Goal: Find specific page/section: Find specific page/section

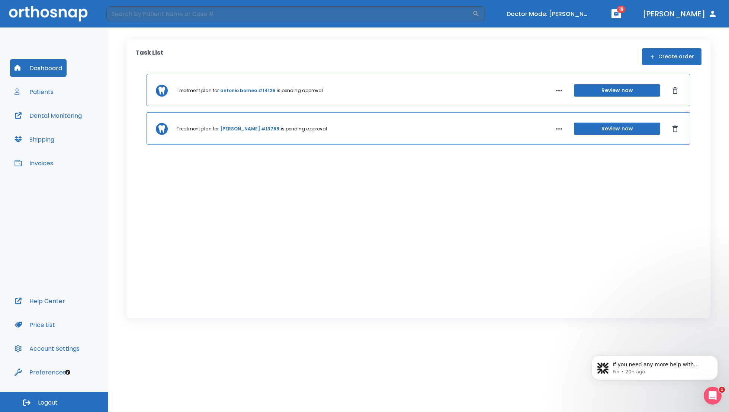
click at [237, 129] on link "[PERSON_NAME] #13768" at bounding box center [249, 129] width 59 height 7
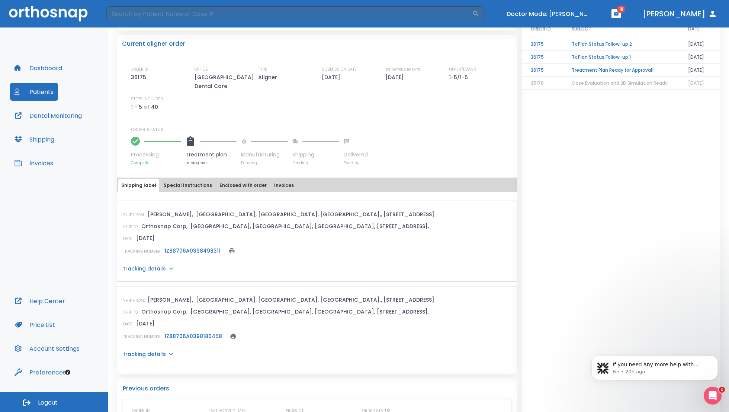
scroll to position [163, 0]
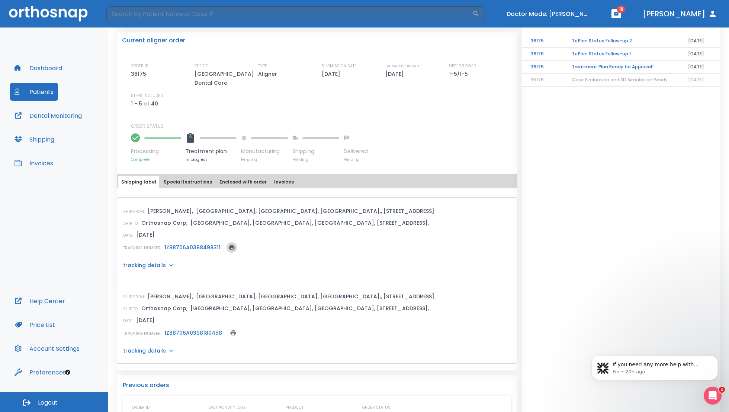
click at [230, 248] on icon "print" at bounding box center [232, 247] width 6 height 5
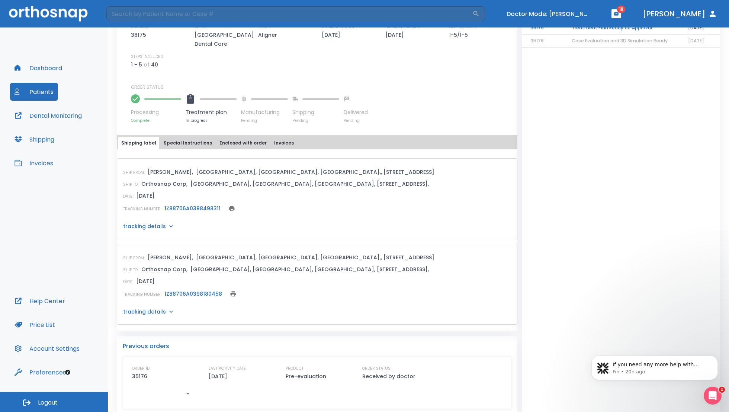
scroll to position [210, 0]
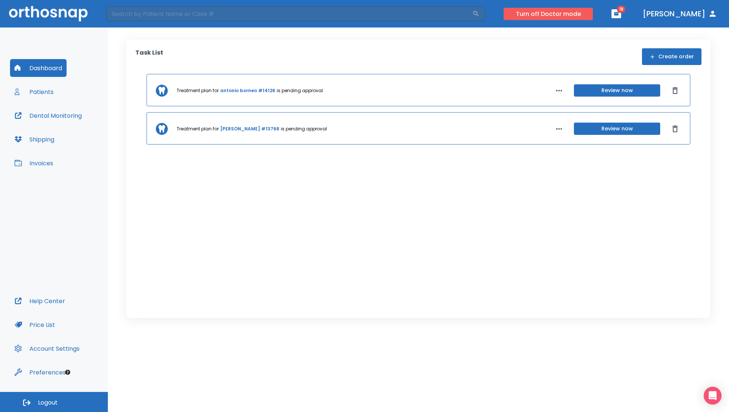
click at [571, 13] on button "Turn off Doctor mode" at bounding box center [548, 14] width 89 height 12
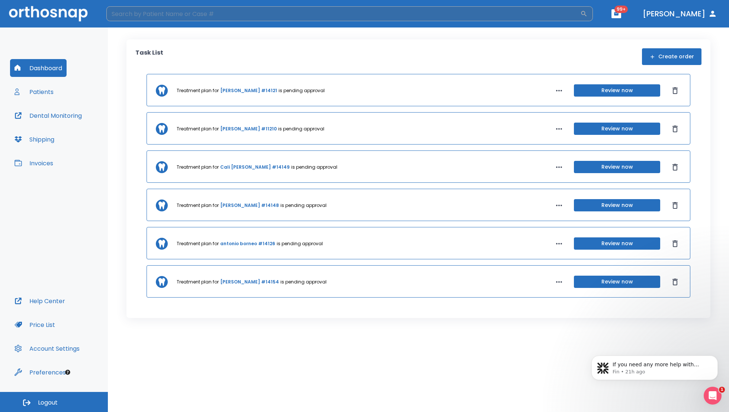
click at [149, 12] on input "search" at bounding box center [343, 13] width 474 height 15
paste input "13144"
type input "13144"
